Goal: Task Accomplishment & Management: Use online tool/utility

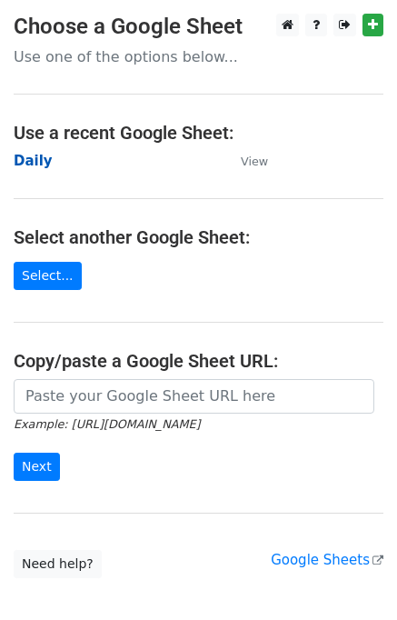
click at [35, 161] on strong "Daily" at bounding box center [33, 161] width 39 height 16
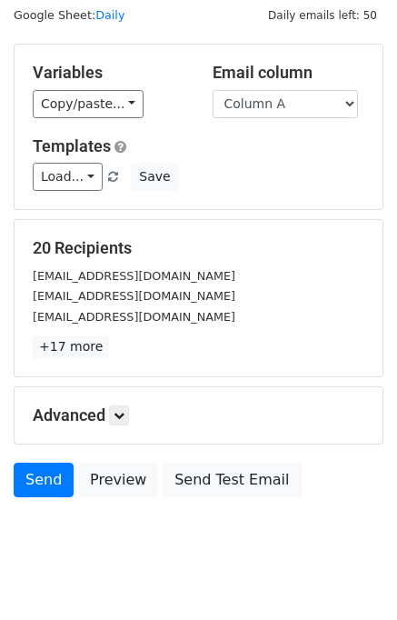
scroll to position [84, 0]
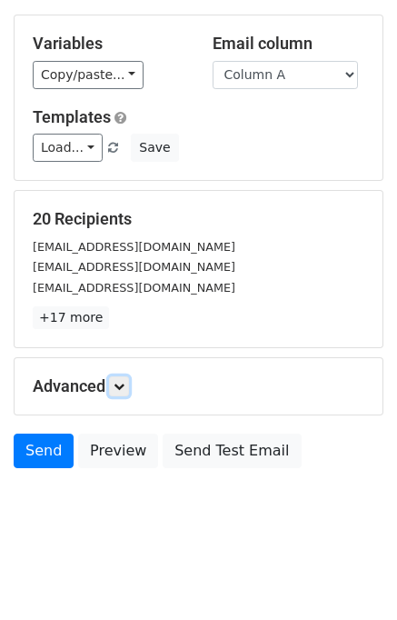
drag, startPoint x: 125, startPoint y: 383, endPoint x: 139, endPoint y: 386, distance: 14.8
click at [124, 383] on icon at bounding box center [119, 386] width 11 height 11
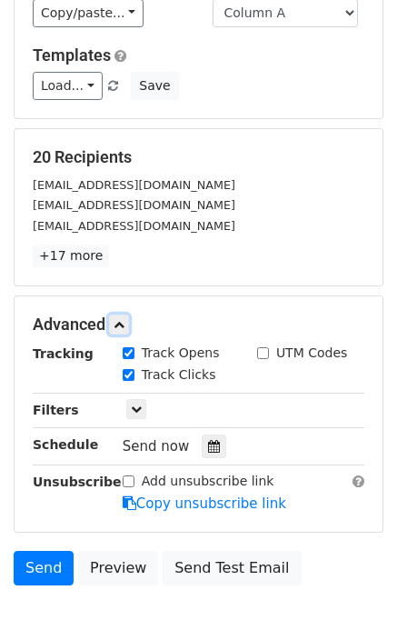
scroll to position [231, 0]
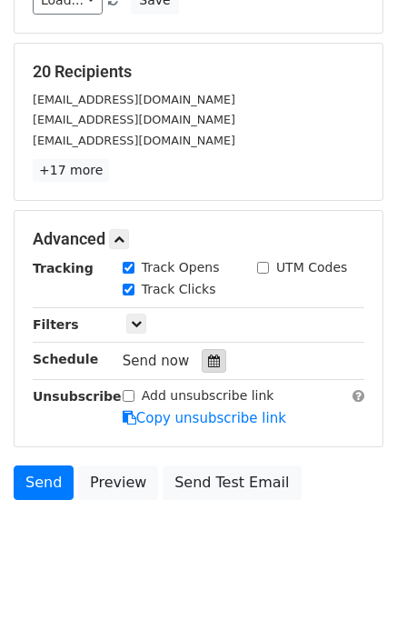
click at [208, 360] on icon at bounding box center [214, 361] width 12 height 13
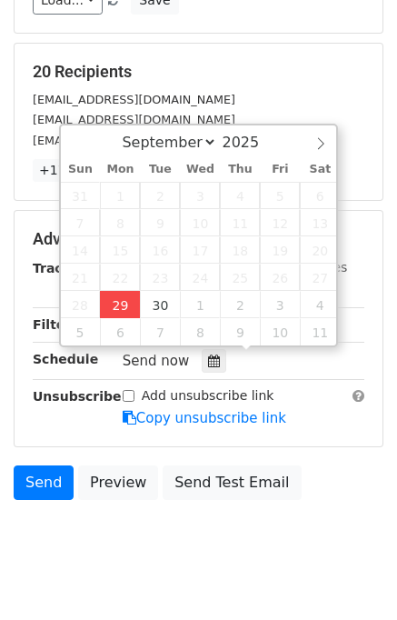
type input "2025-09-29 14:49"
type input "02"
type input "49"
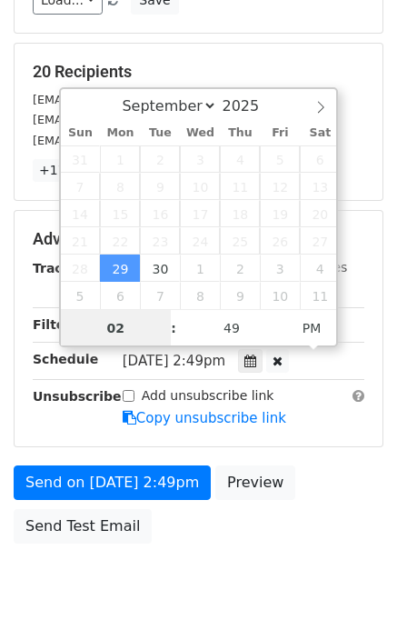
scroll to position [0, 0]
type input "04"
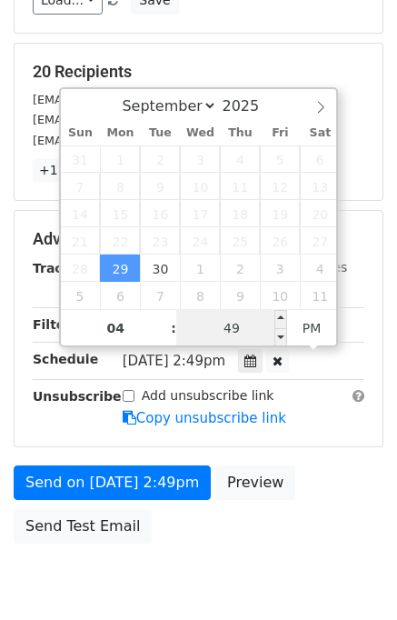
type input "2025-09-29 16:49"
click at [194, 343] on input "49" at bounding box center [231, 328] width 111 height 36
type input "00"
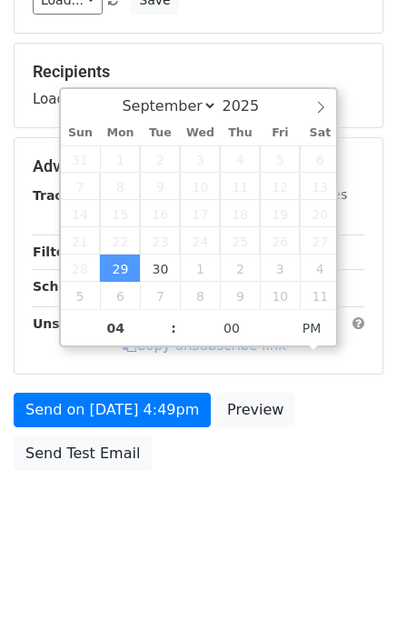
type input "2025-09-29 16:00"
click at [296, 480] on div "Send on Sep 29 at 4:49pm Preview Send Test Email" at bounding box center [198, 436] width 397 height 87
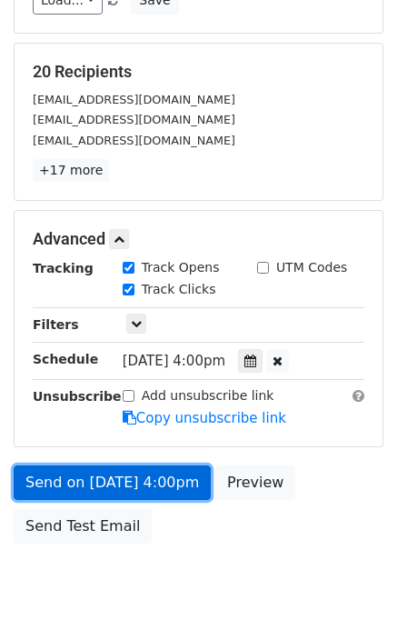
click at [105, 475] on link "Send on Sep 29 at 4:00pm" at bounding box center [112, 483] width 197 height 35
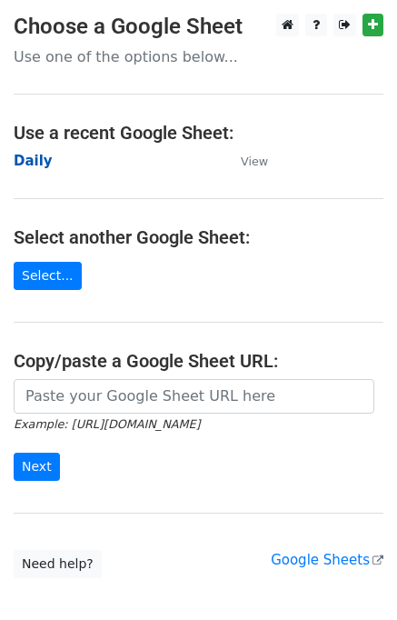
click at [35, 156] on strong "Daily" at bounding box center [33, 161] width 39 height 16
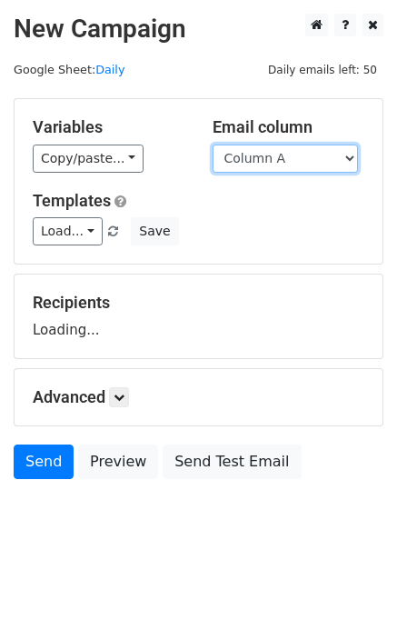
click at [287, 150] on select "Column A Column B Column C Column D Column E" at bounding box center [286, 159] width 146 height 28
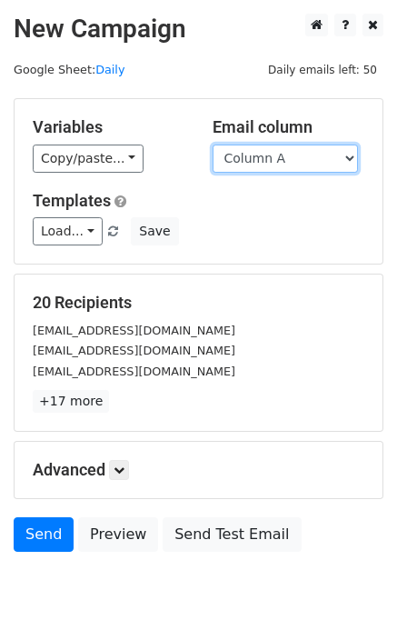
click at [281, 162] on select "Column A Column B Column C Column D Column E" at bounding box center [286, 159] width 146 height 28
select select "Column B"
click at [213, 145] on select "Column A Column B Column C Column D Column E" at bounding box center [286, 159] width 146 height 28
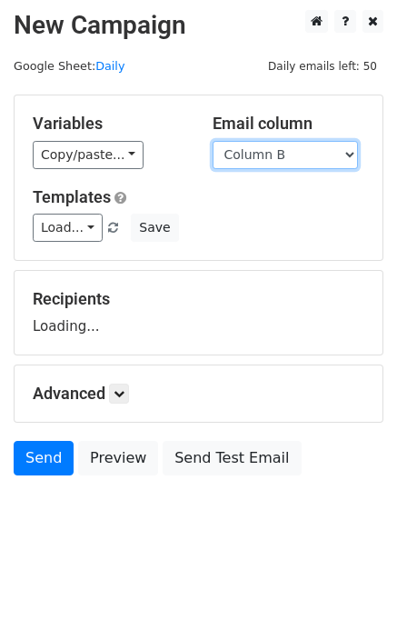
scroll to position [11, 0]
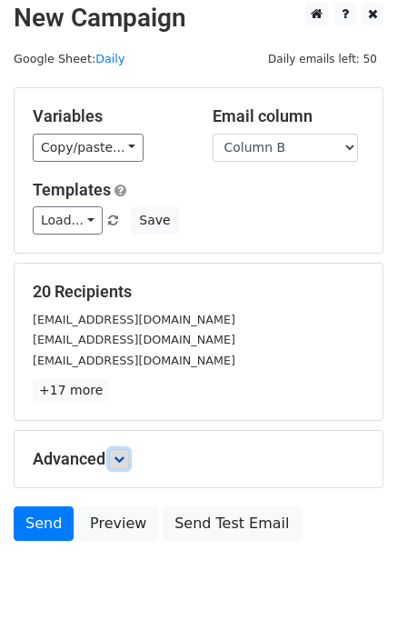
click at [125, 458] on icon at bounding box center [119, 459] width 11 height 11
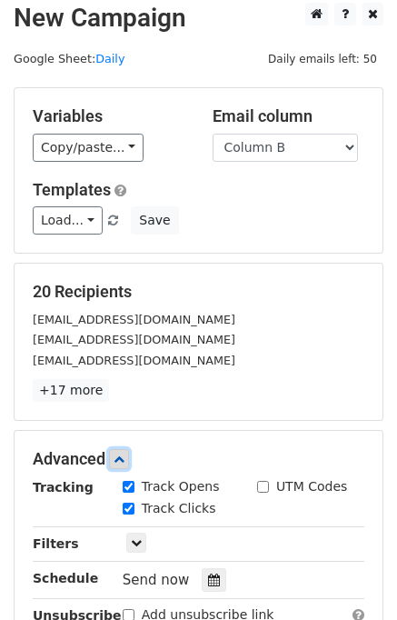
scroll to position [215, 0]
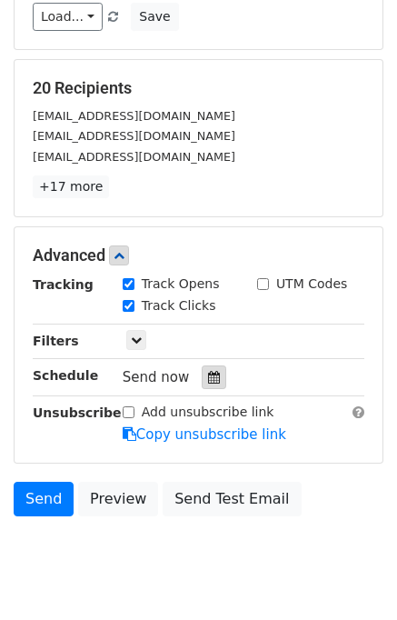
click at [214, 376] on div at bounding box center [214, 378] width 25 height 24
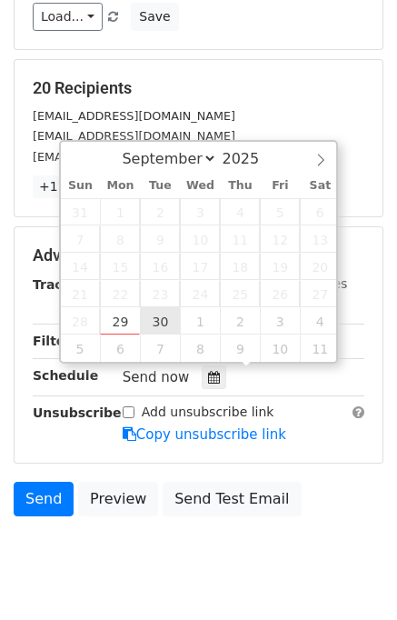
type input "2025-09-30 12:00"
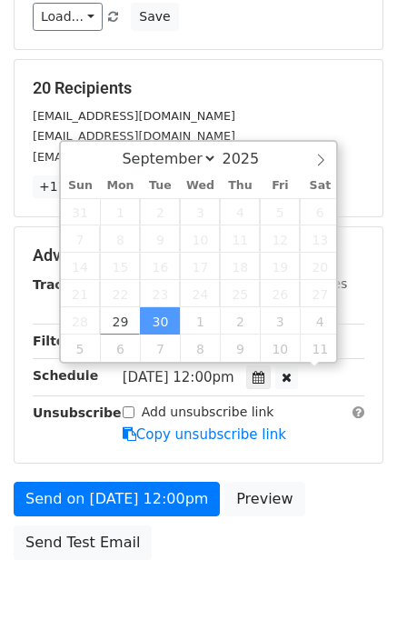
scroll to position [0, 0]
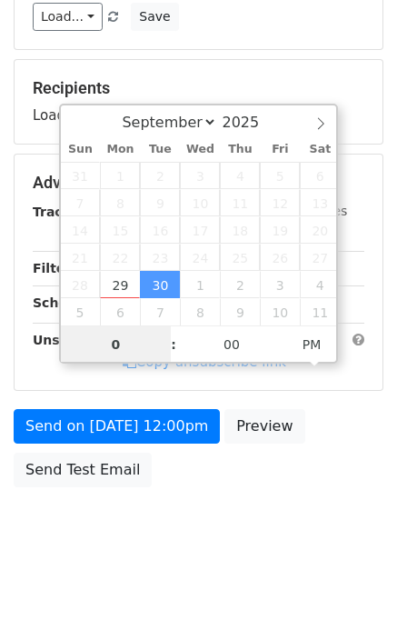
type input "05"
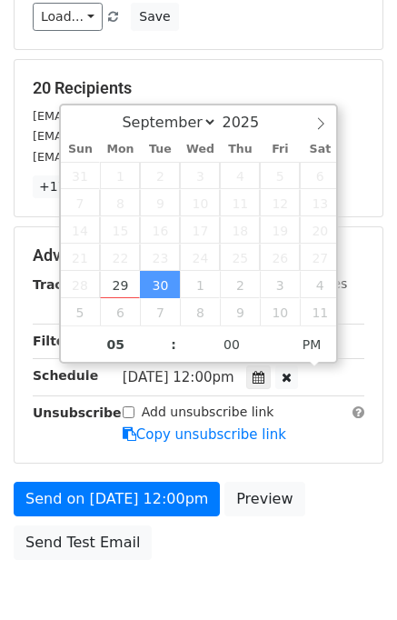
type input "2025-09-30 17:00"
click at [344, 469] on form "Variables Copy/paste... {{Column A}} {{Column B}} {{Column C}} {{Column D}} {{C…" at bounding box center [199, 227] width 370 height 686
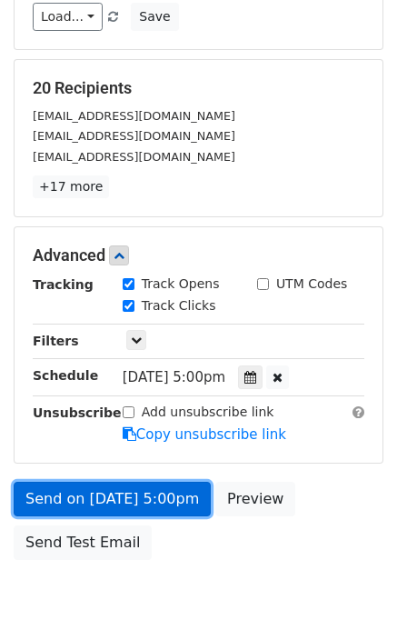
click at [162, 491] on link "Send on Sep 30 at 5:00pm" at bounding box center [112, 499] width 197 height 35
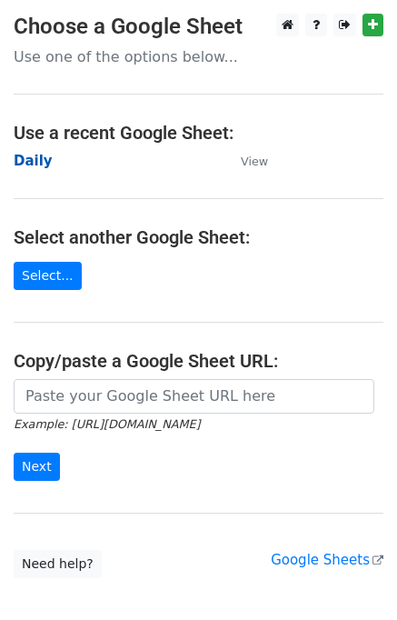
click at [41, 155] on strong "Daily" at bounding box center [33, 161] width 39 height 16
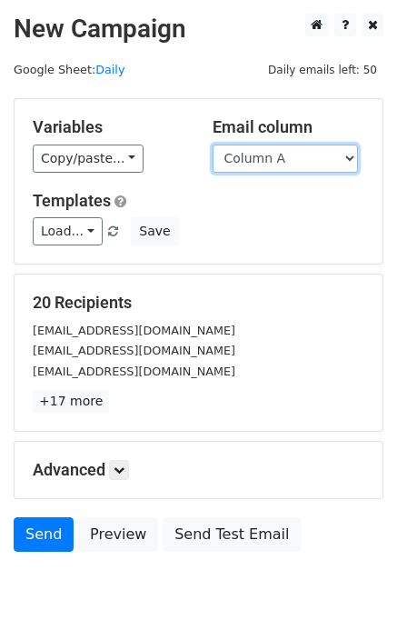
click at [295, 165] on select "Column A Column B Column C Column D Column E" at bounding box center [286, 159] width 146 height 28
select select "Column C"
click at [213, 145] on select "Column A Column B Column C Column D Column E" at bounding box center [286, 159] width 146 height 28
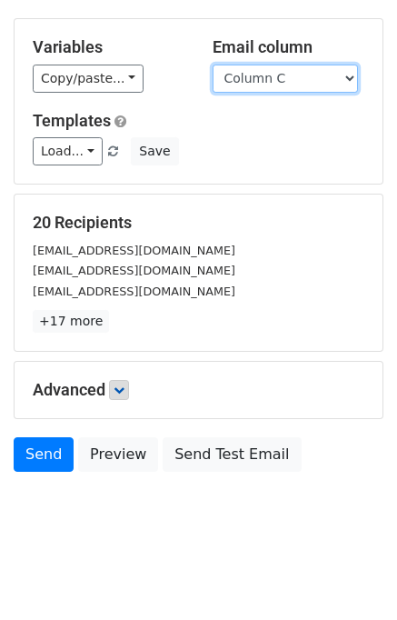
scroll to position [84, 0]
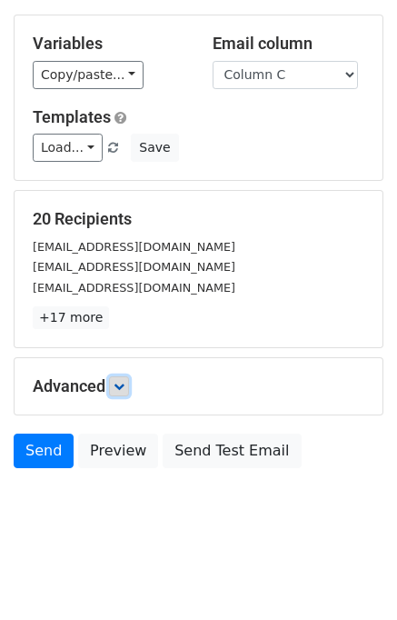
click at [120, 387] on icon at bounding box center [119, 386] width 11 height 11
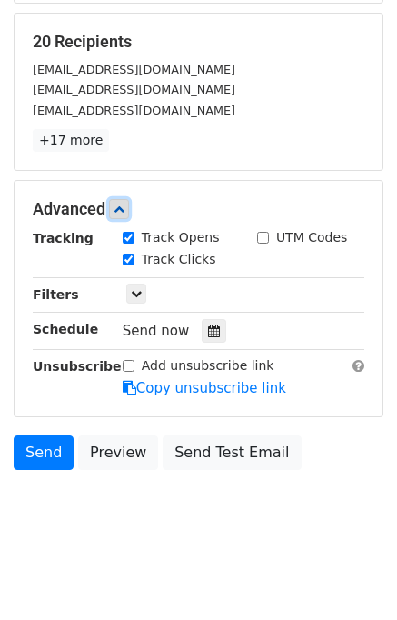
scroll to position [262, 0]
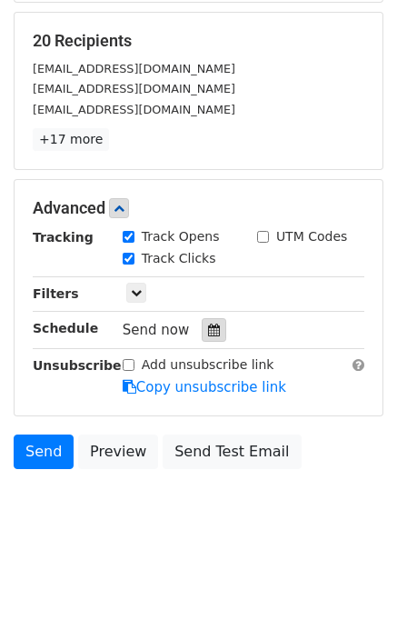
click at [208, 324] on icon at bounding box center [214, 330] width 12 height 13
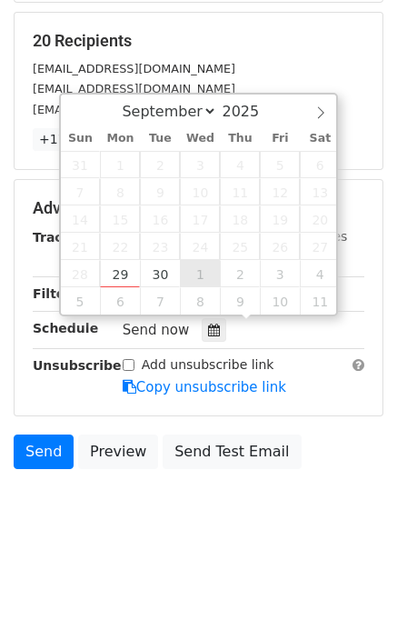
type input "2025-10-01 12:00"
select select "9"
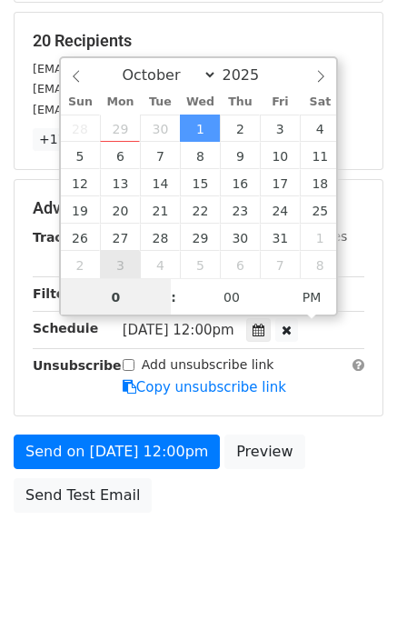
type input "06"
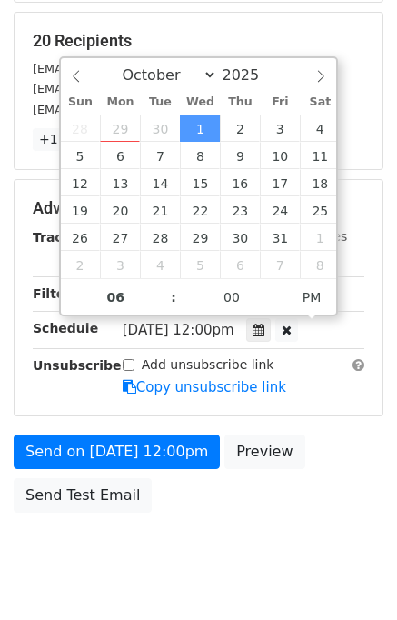
type input "2025-10-01 18:00"
click at [326, 457] on div "Send on Oct 1 at 12:00pm Preview Send Test Email" at bounding box center [198, 478] width 397 height 87
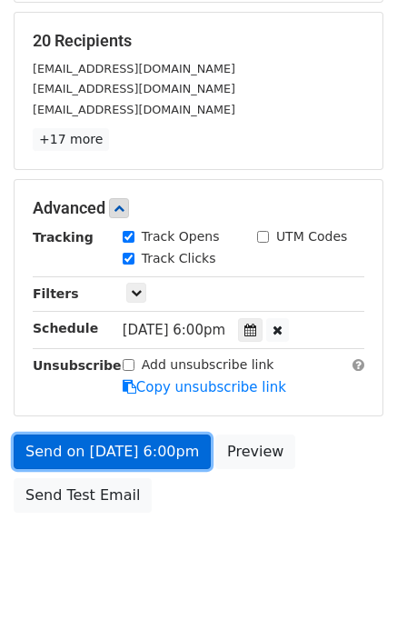
click at [123, 448] on link "Send on Oct 1 at 6:00pm" at bounding box center [112, 452] width 197 height 35
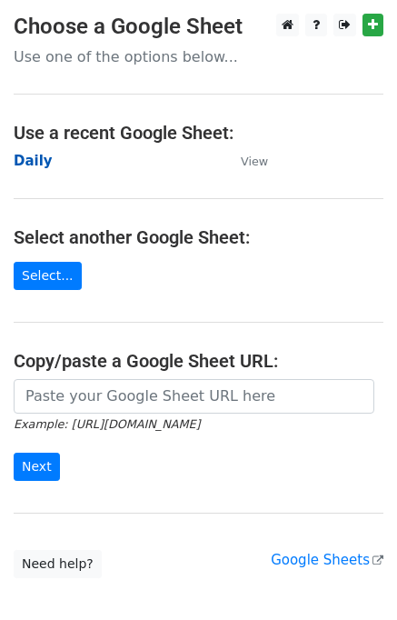
click at [36, 161] on strong "Daily" at bounding box center [33, 161] width 39 height 16
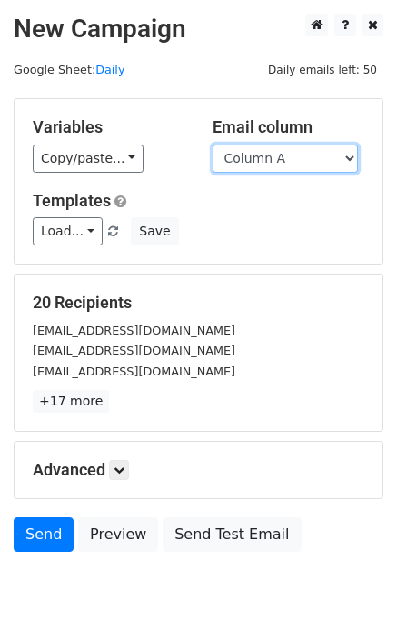
click at [293, 159] on select "Column A Column B Column C Column D Column E" at bounding box center [286, 159] width 146 height 28
select select "Column D"
click at [213, 145] on select "Column A Column B Column C Column D Column E" at bounding box center [286, 159] width 146 height 28
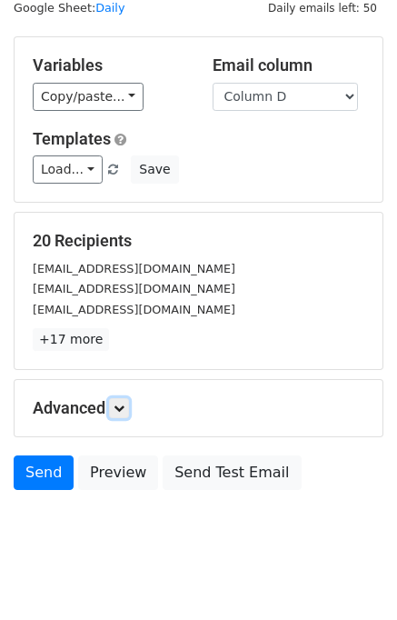
scroll to position [84, 0]
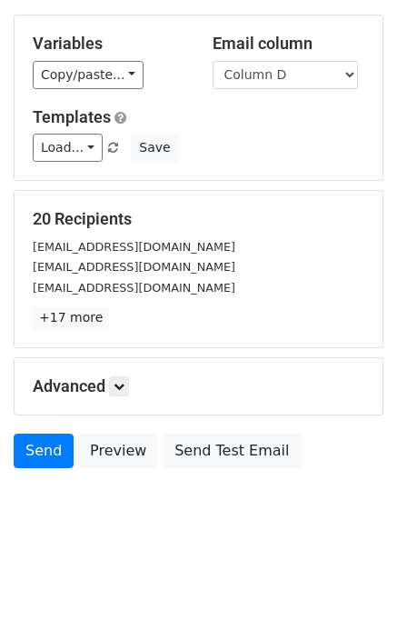
click at [134, 378] on h5 "Advanced" at bounding box center [199, 387] width 332 height 20
click at [115, 385] on link at bounding box center [119, 387] width 20 height 20
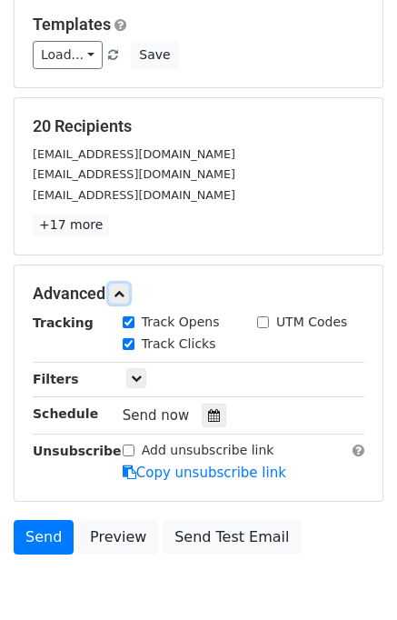
scroll to position [247, 0]
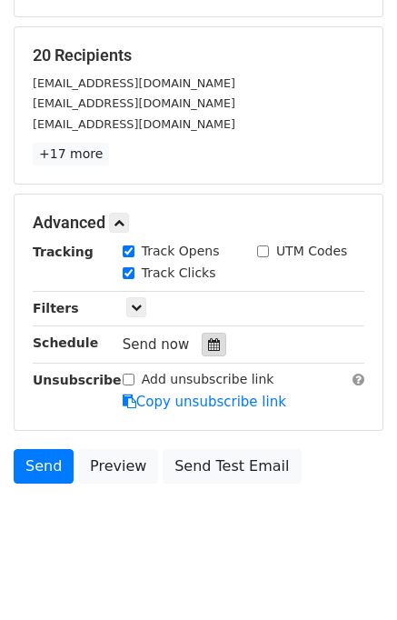
click at [208, 346] on icon at bounding box center [214, 344] width 12 height 13
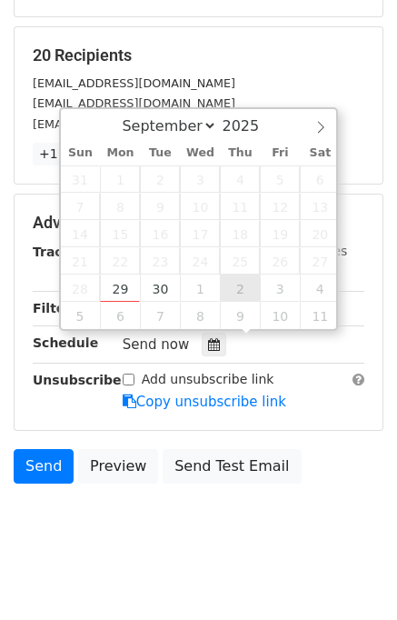
type input "[DATE] 12:00"
select select "9"
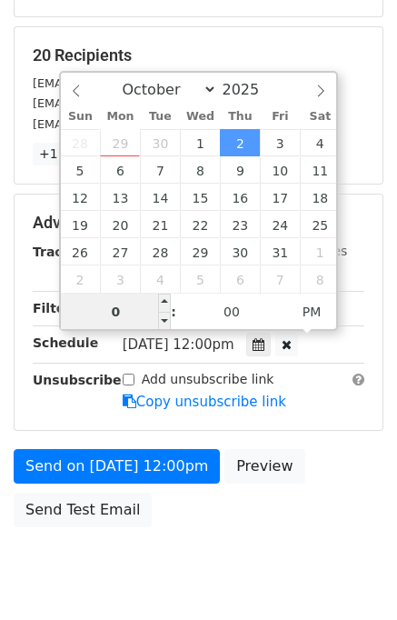
type input "07"
type input "[DATE] 19:00"
click at [294, 474] on div "Send on [DATE] 12:00pm Preview Send Test Email" at bounding box center [198, 492] width 397 height 87
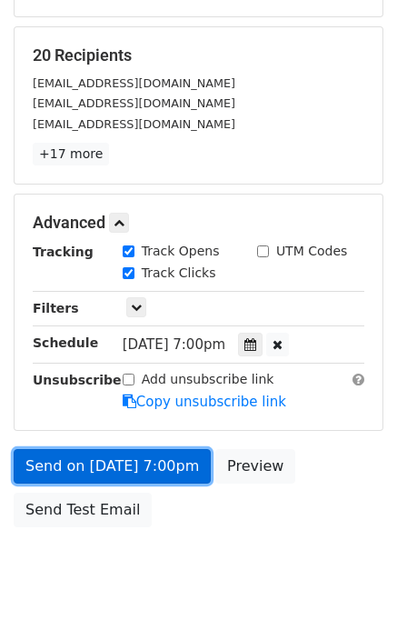
click at [122, 469] on link "Send on [DATE] 7:00pm" at bounding box center [112, 466] width 197 height 35
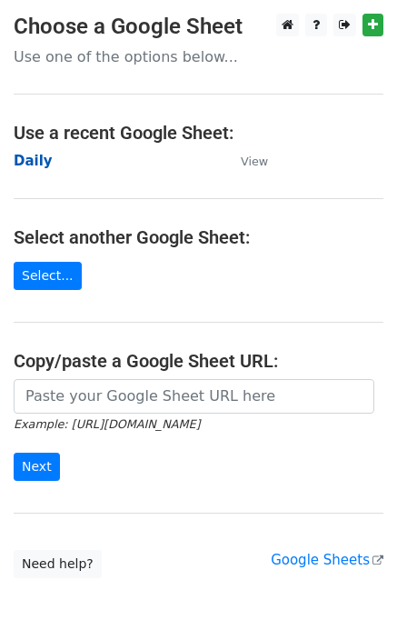
click at [31, 165] on strong "Daily" at bounding box center [33, 161] width 39 height 16
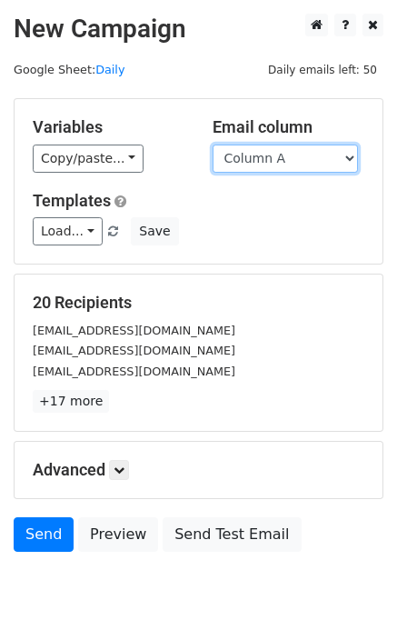
click at [298, 165] on select "Column A Column B Column C Column D Column E" at bounding box center [286, 159] width 146 height 28
select select "Column E"
click at [213, 145] on select "Column A Column B Column C Column D Column E" at bounding box center [286, 159] width 146 height 28
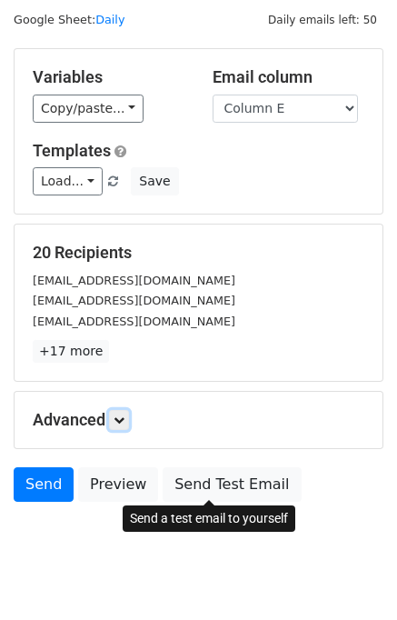
scroll to position [84, 0]
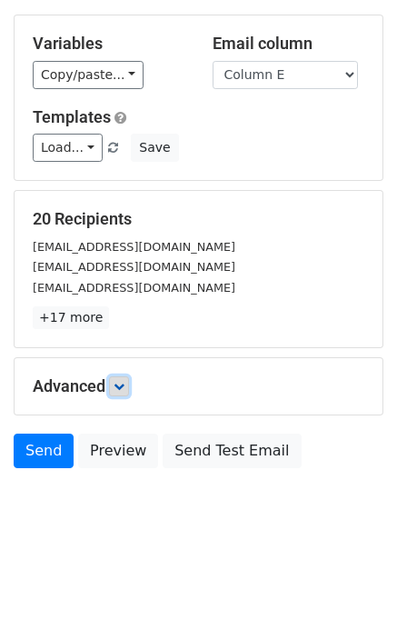
click at [129, 390] on link at bounding box center [119, 387] width 20 height 20
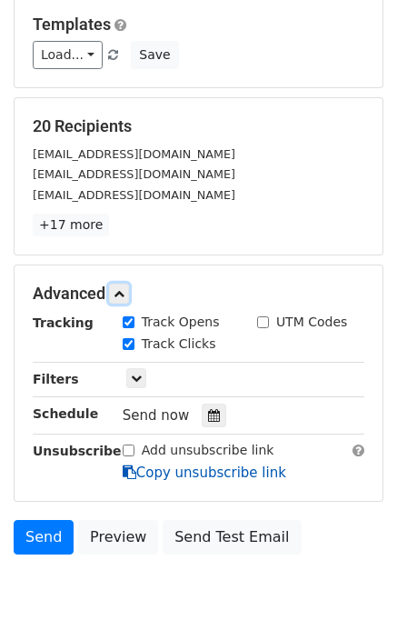
scroll to position [262, 0]
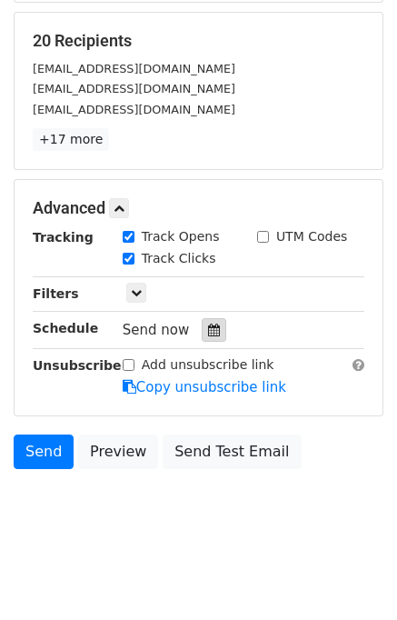
click at [211, 332] on div at bounding box center [214, 330] width 25 height 24
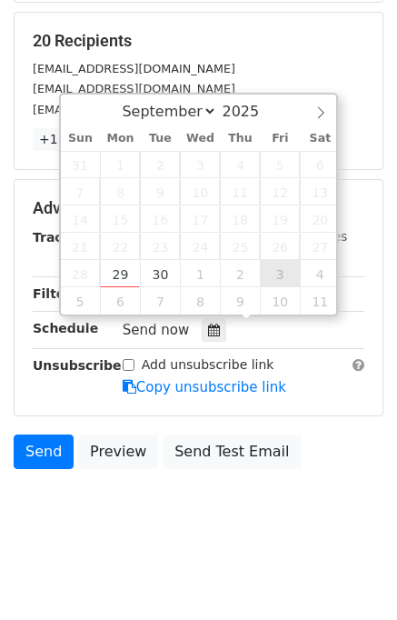
type input "[DATE] 12:00"
select select "9"
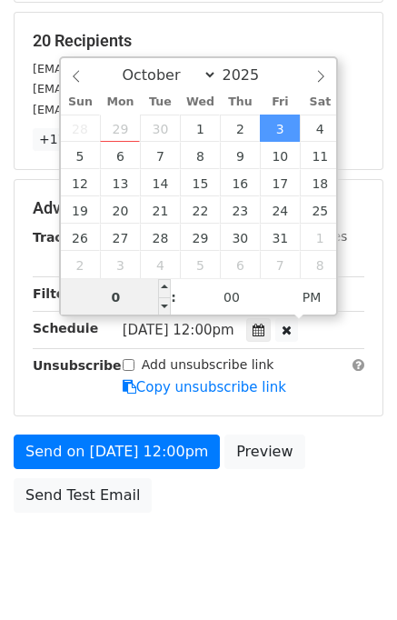
type input "08"
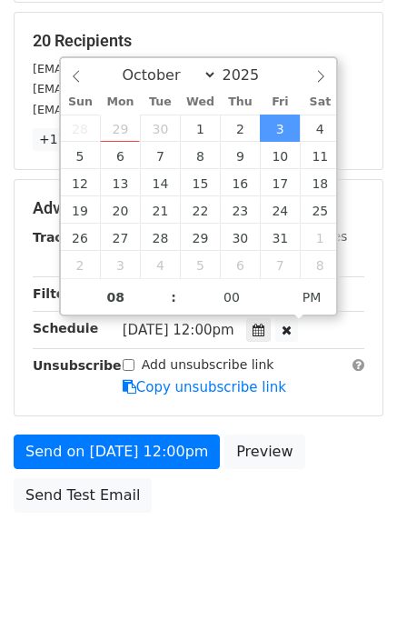
type input "[DATE] 20:00"
click at [327, 467] on div "Send on [DATE] 12:00pm Preview Send Test Email" at bounding box center [198, 478] width 397 height 87
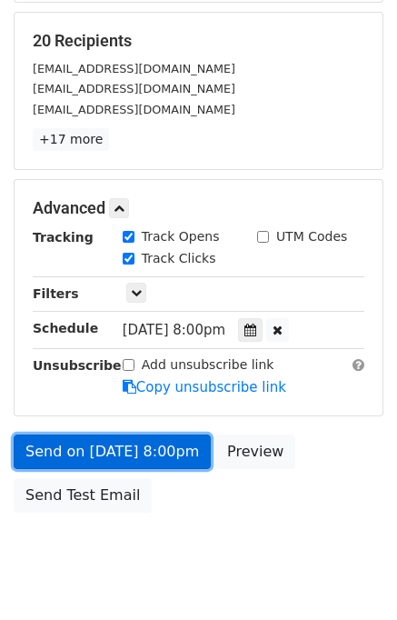
click at [98, 454] on link "Send on [DATE] 8:00pm" at bounding box center [112, 452] width 197 height 35
